Goal: Information Seeking & Learning: Learn about a topic

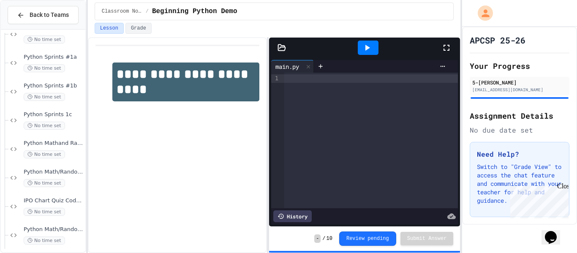
scroll to position [248, 0]
click at [65, 144] on span "Python Mathand Random Module 2A" at bounding box center [54, 142] width 60 height 7
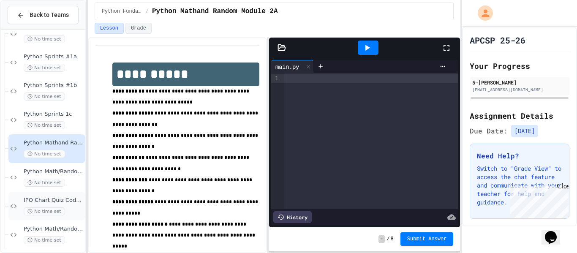
click at [71, 200] on span "IPO Chart Quiz Coded in Python" at bounding box center [54, 200] width 60 height 7
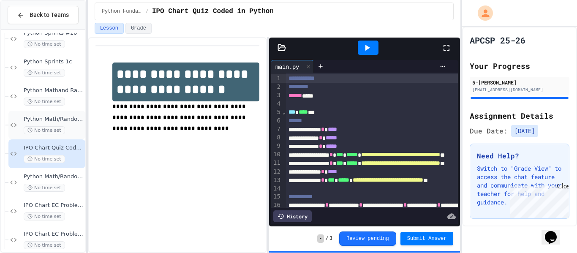
scroll to position [302, 0]
click at [73, 246] on div "No time set" at bounding box center [54, 244] width 60 height 8
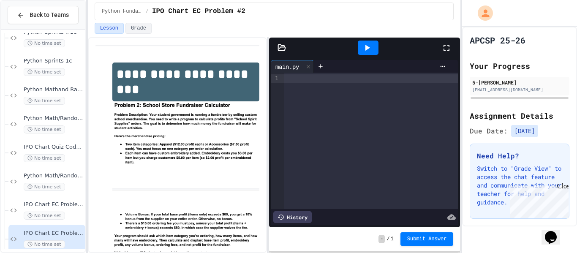
click at [72, 225] on div "IPO Chart EC Problem #2 No time set" at bounding box center [46, 239] width 77 height 29
click at [74, 215] on div "No time set" at bounding box center [54, 216] width 60 height 8
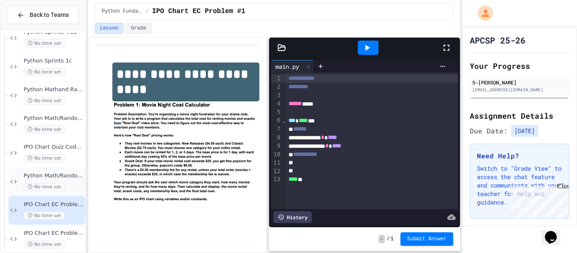
click at [68, 172] on span "Python Math/Random Modules 2C" at bounding box center [54, 175] width 60 height 7
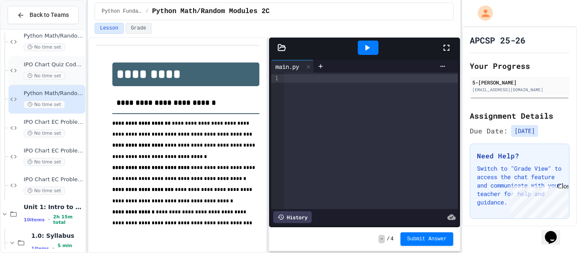
scroll to position [384, 0]
click at [59, 146] on div "IPO Chart EC Problem #2 No time set" at bounding box center [46, 156] width 77 height 29
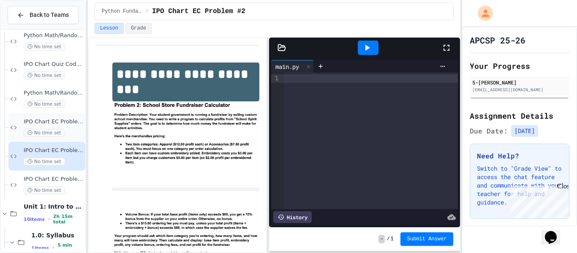
click at [44, 130] on span "No time set" at bounding box center [44, 133] width 41 height 8
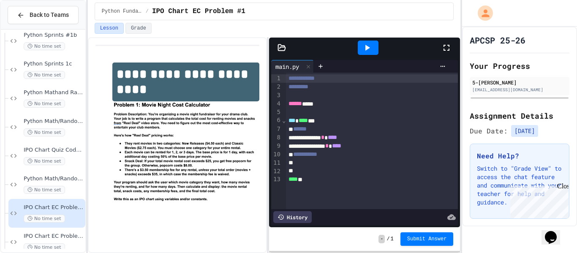
scroll to position [289, 0]
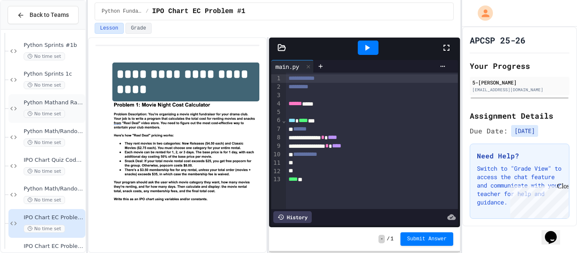
click at [41, 121] on div "Python Mathand Random Module 2A No time set" at bounding box center [46, 108] width 77 height 29
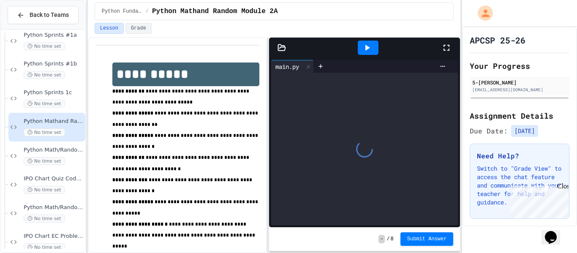
scroll to position [240, 0]
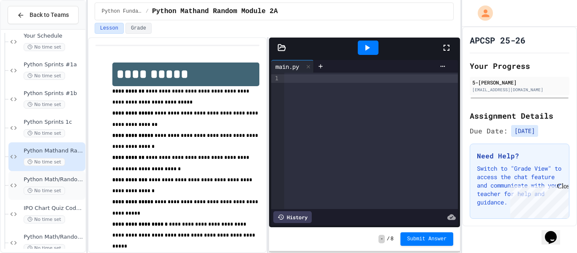
click at [71, 180] on span "Python Math/Random Modules 2B:" at bounding box center [54, 179] width 60 height 7
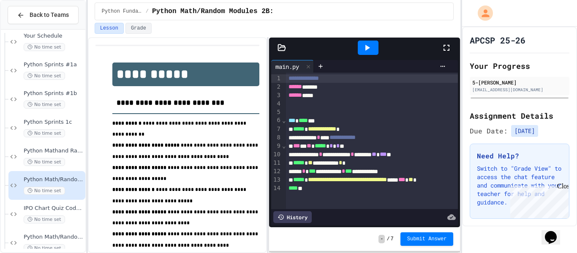
scroll to position [115, 0]
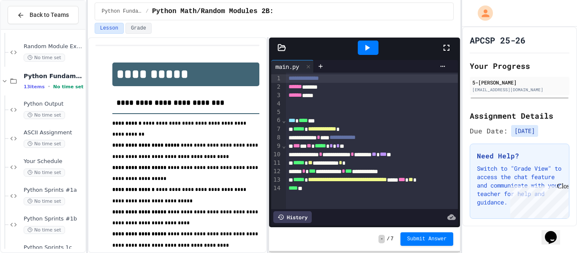
click at [373, 51] on div at bounding box center [368, 48] width 21 height 14
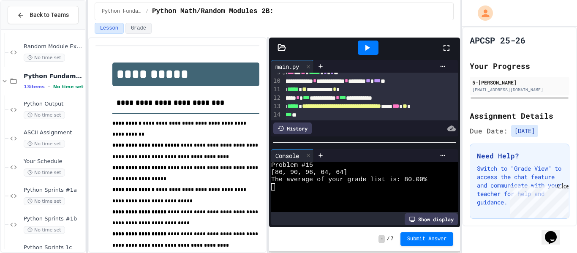
scroll to position [74, 0]
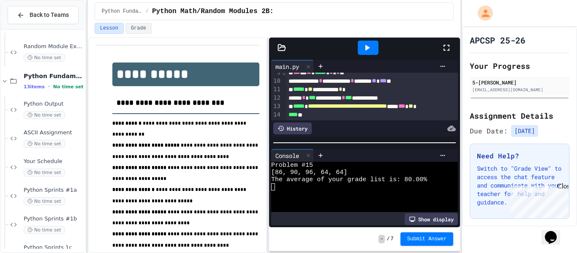
click at [367, 41] on div at bounding box center [368, 48] width 21 height 14
